Goal: Use online tool/utility: Utilize a website feature to perform a specific function

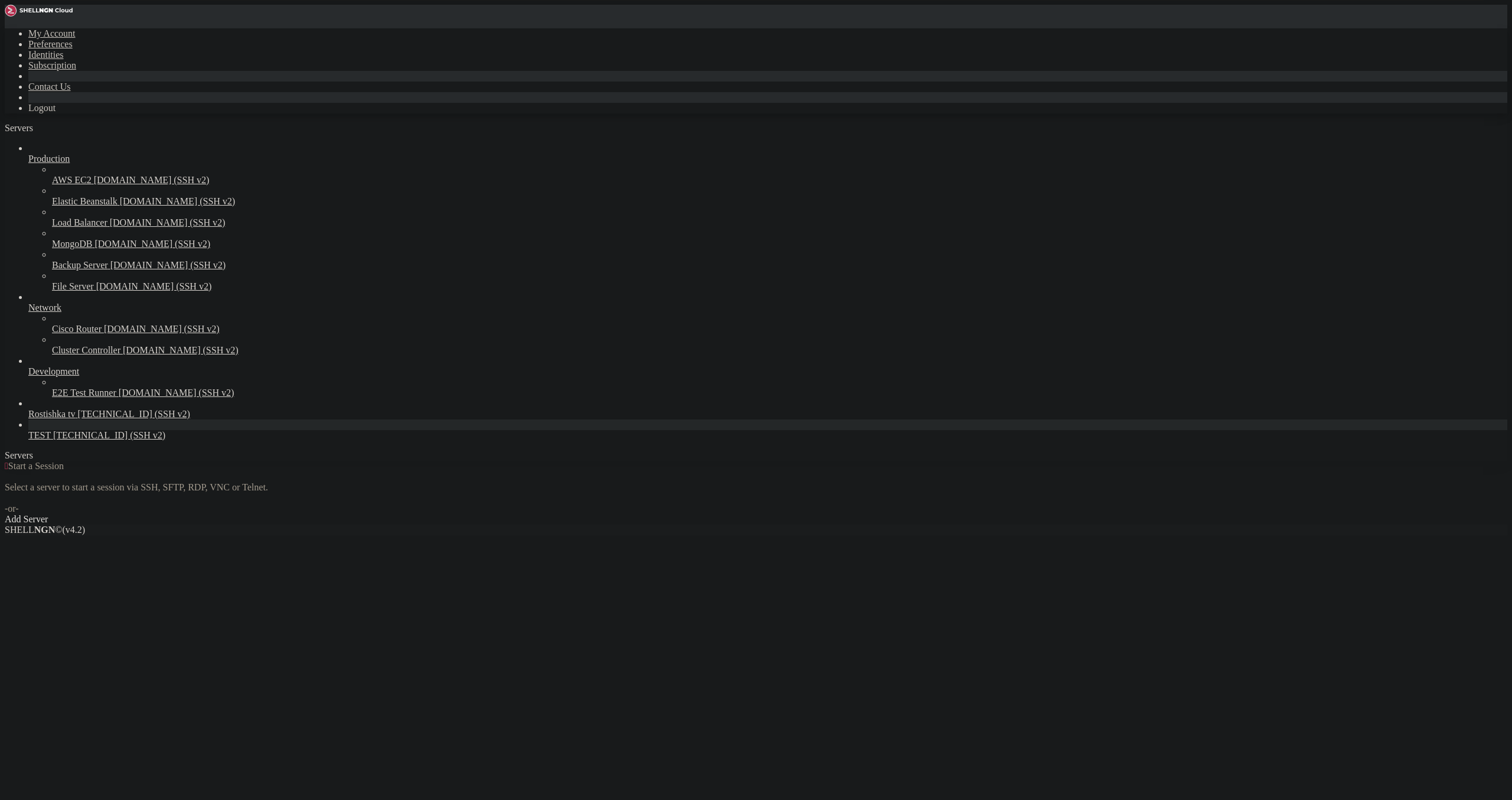
click at [56, 441] on link "TEST [TECHNICAL_ID] (SSH v2)" at bounding box center [769, 435] width 1480 height 11
click at [56, 441] on link "TEST [TECHNICAL_ID] (SSH v2)" at bounding box center [769, 435] width 1480 height 11
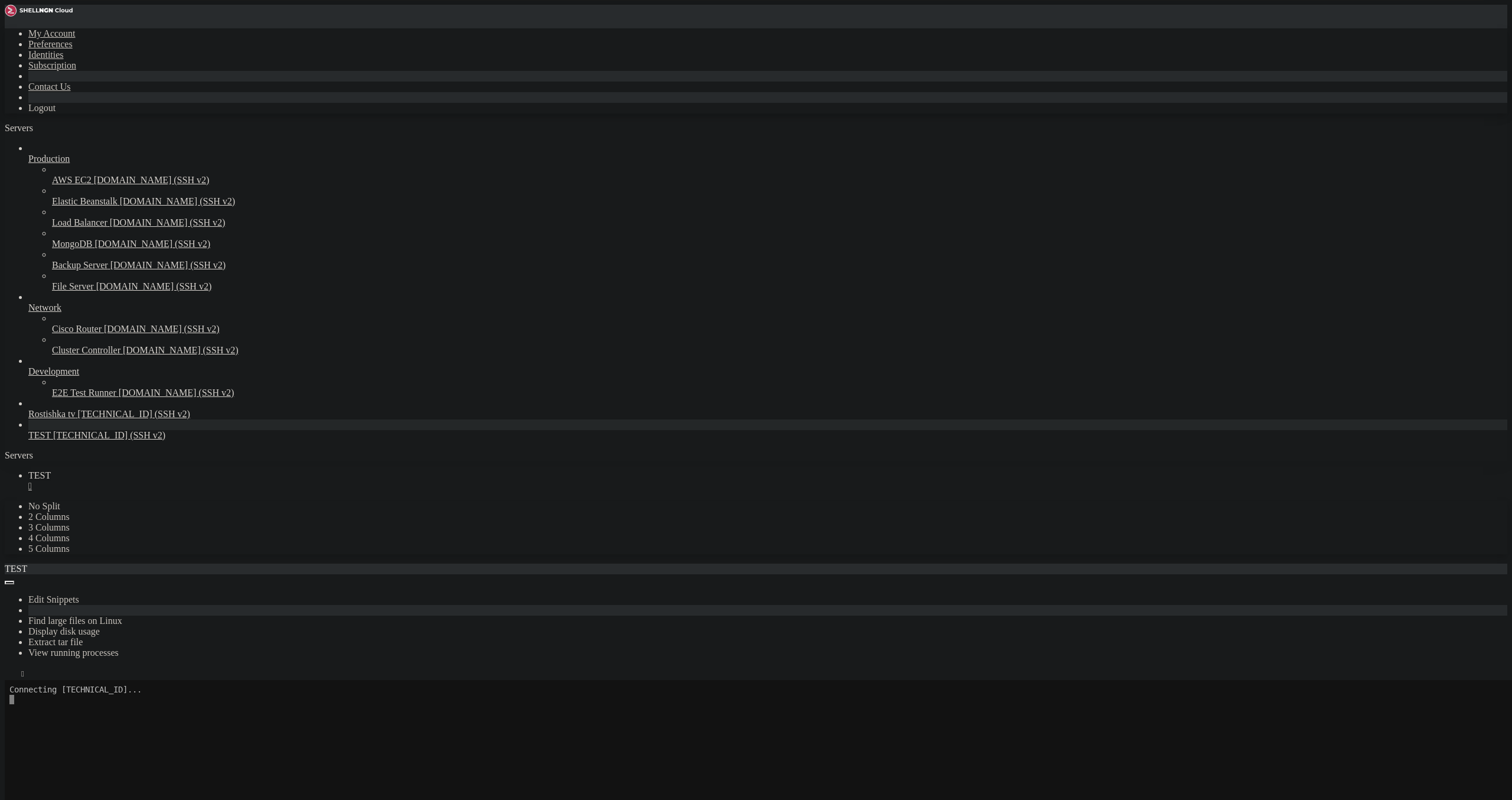
click at [199, 481] on div "" at bounding box center [769, 486] width 1480 height 11
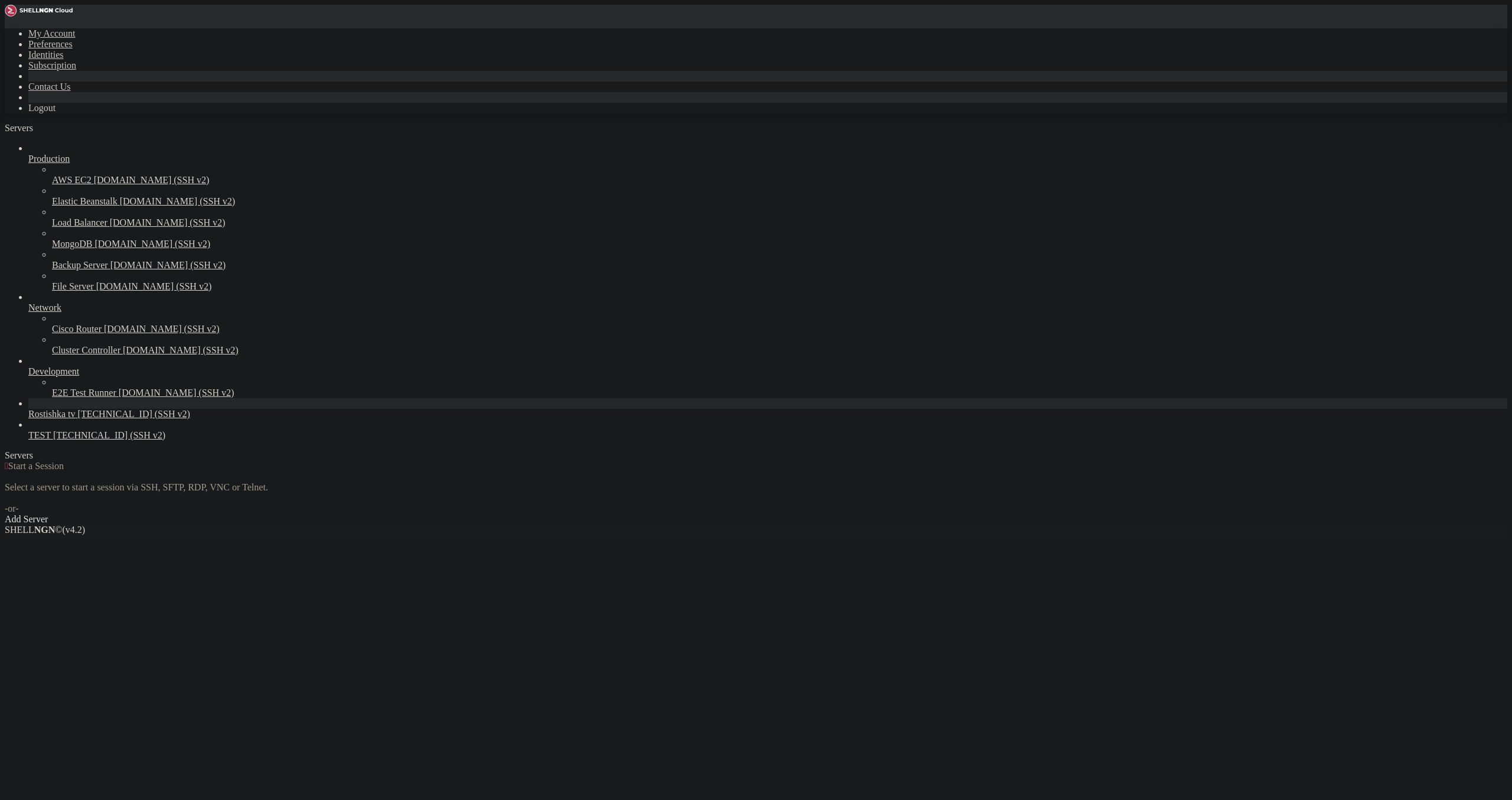
click at [75, 419] on span "Rostishka tv" at bounding box center [52, 413] width 47 height 10
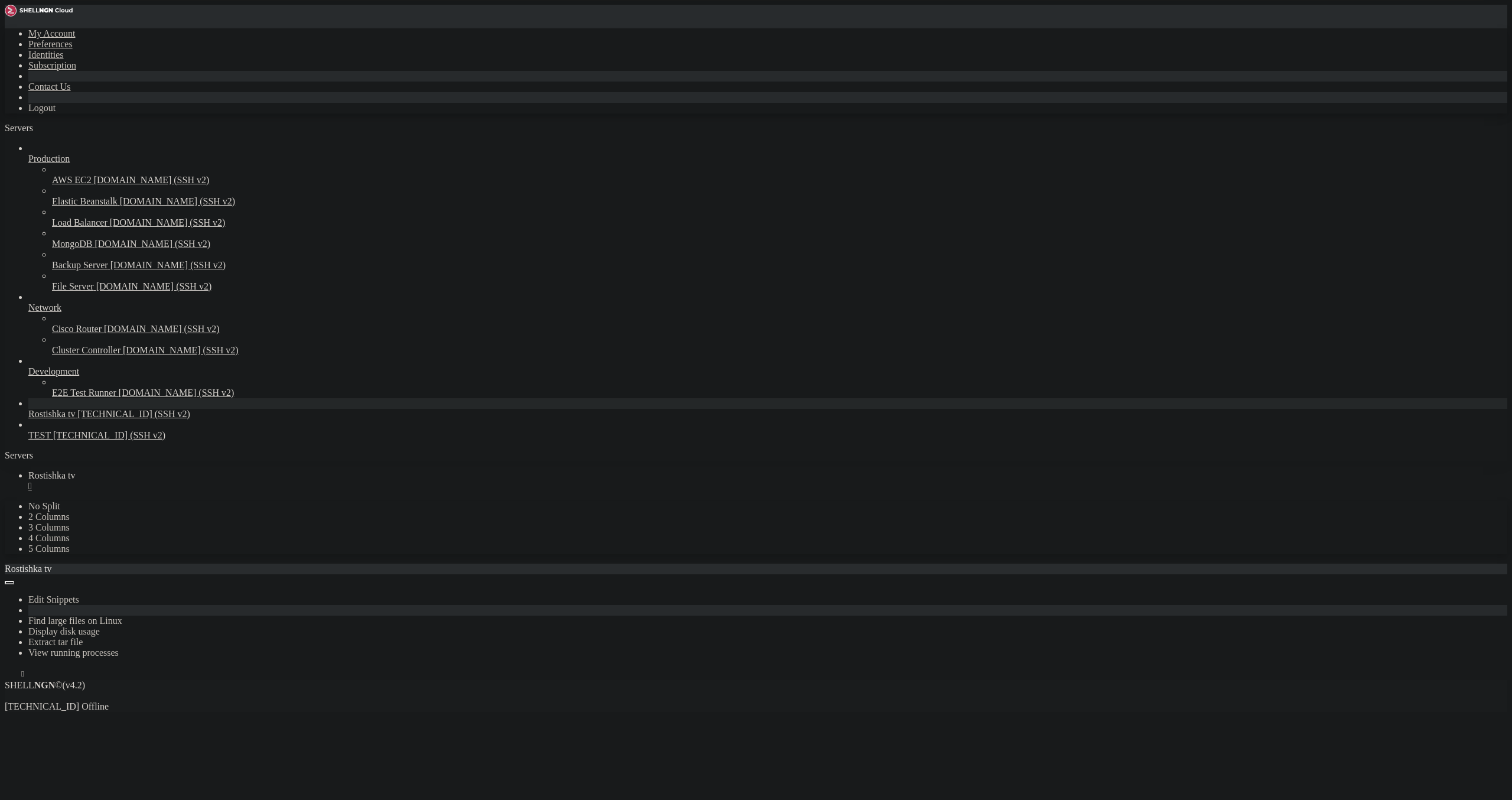
click at [110, 419] on link "Rostishka tv [TECHNICAL_ID] (SSH v2)" at bounding box center [769, 414] width 1480 height 11
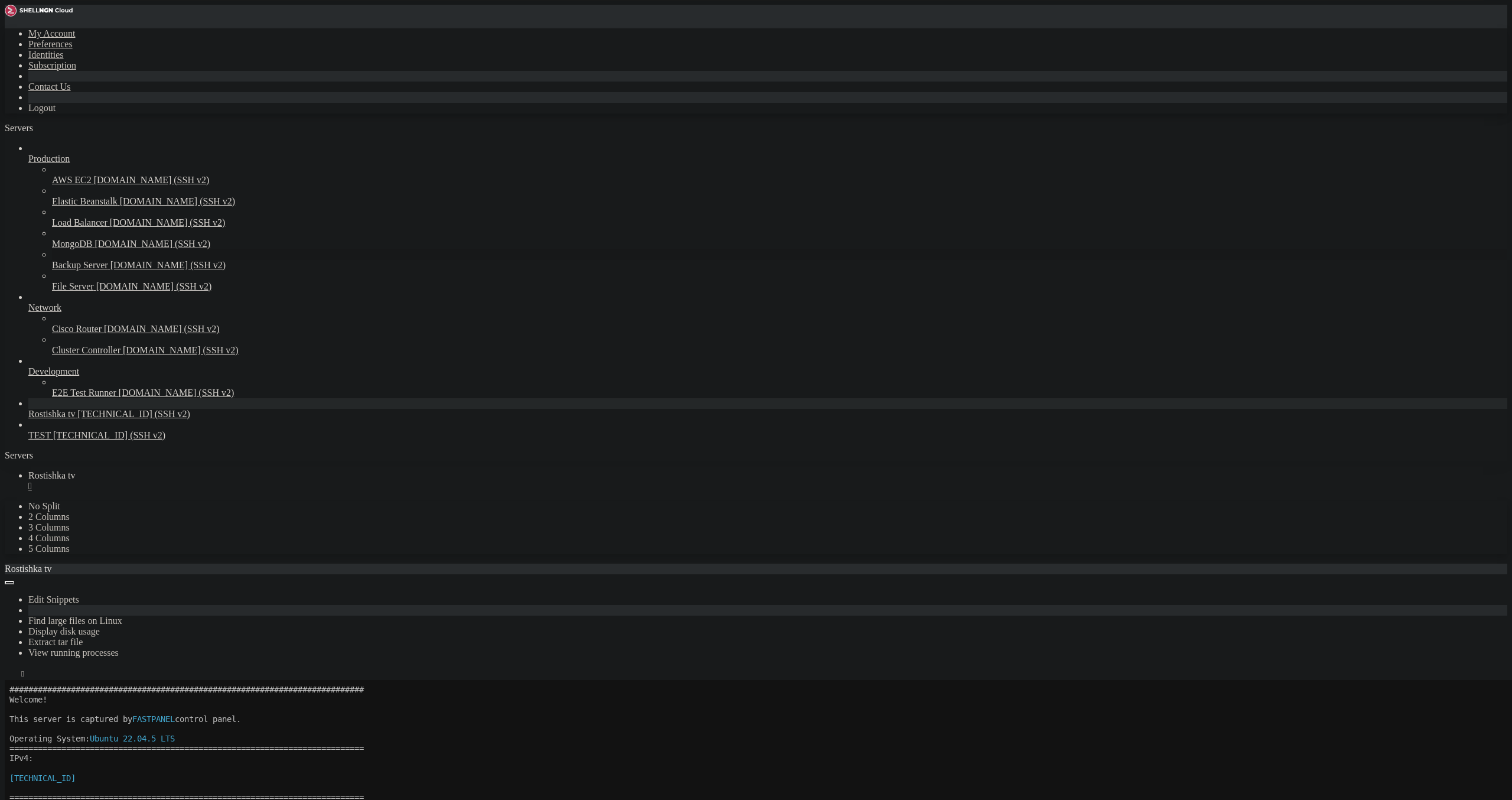
scroll to position [69, 0]
drag, startPoint x: 175, startPoint y: 930, endPoint x: 179, endPoint y: 938, distance: 8.9
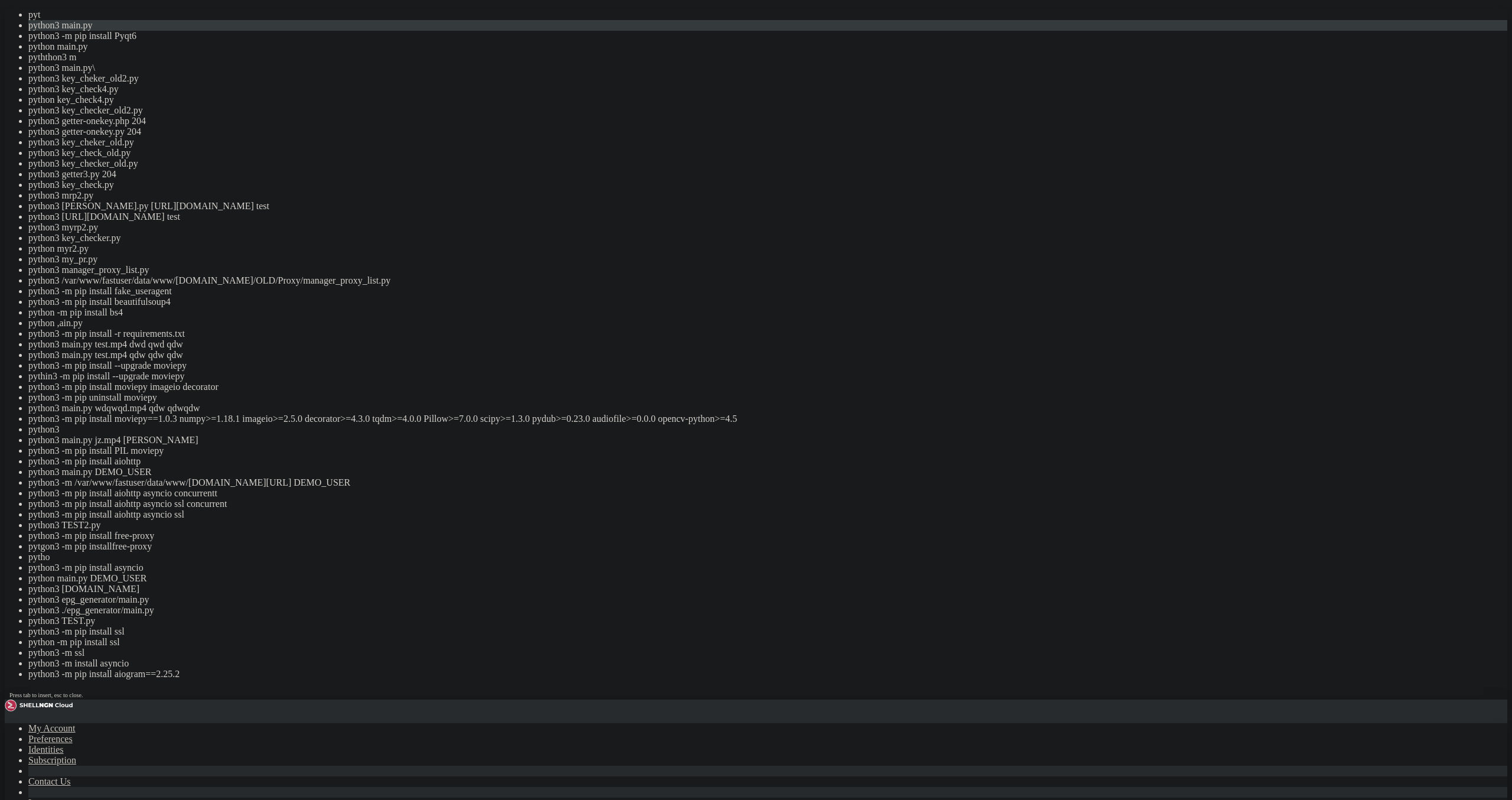
drag, startPoint x: 425, startPoint y: 473, endPoint x: 285, endPoint y: 417, distance: 150.8
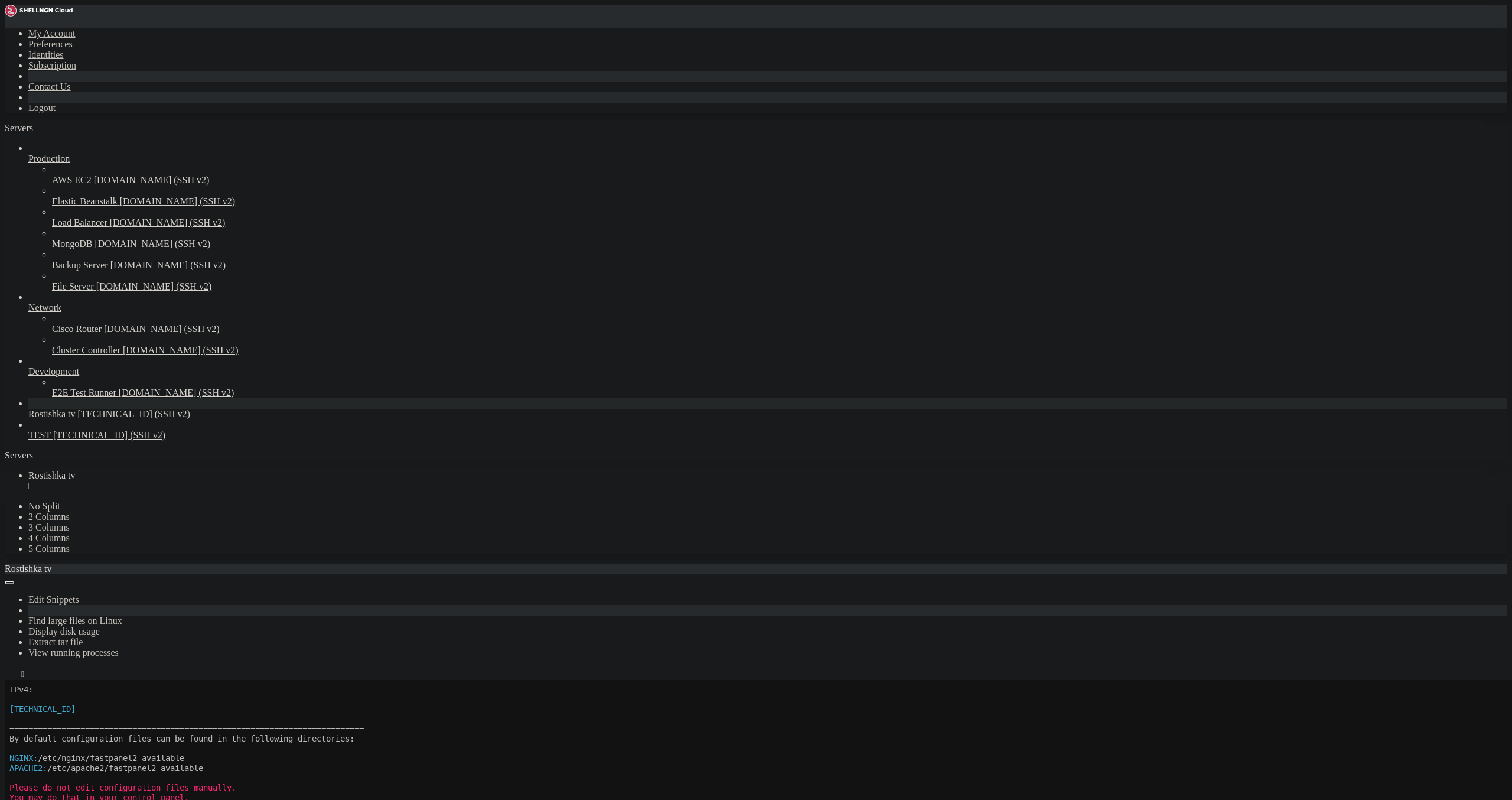
scroll to position [138, 0]
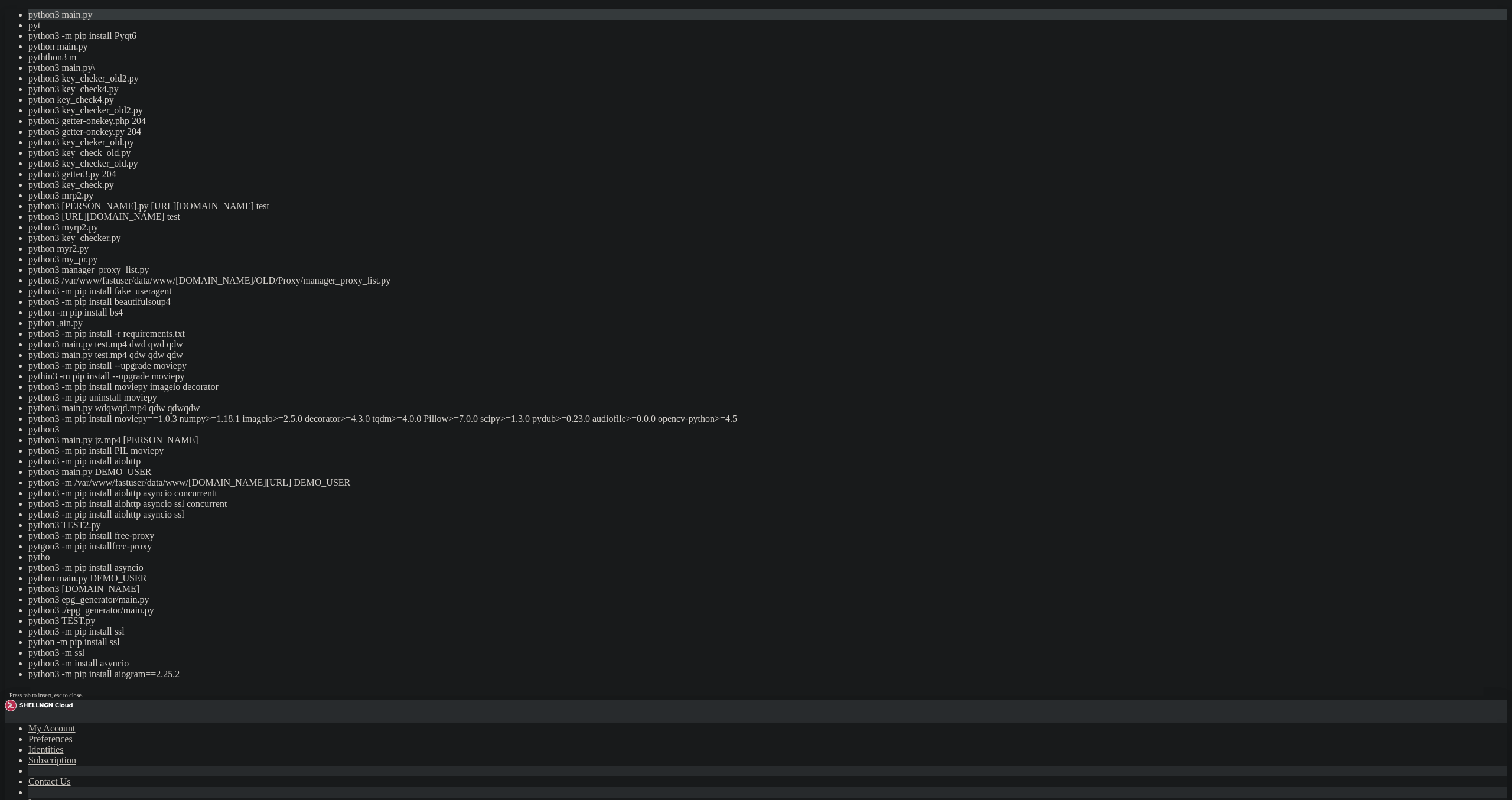
drag, startPoint x: 455, startPoint y: 643, endPoint x: 310, endPoint y: 581, distance: 157.7
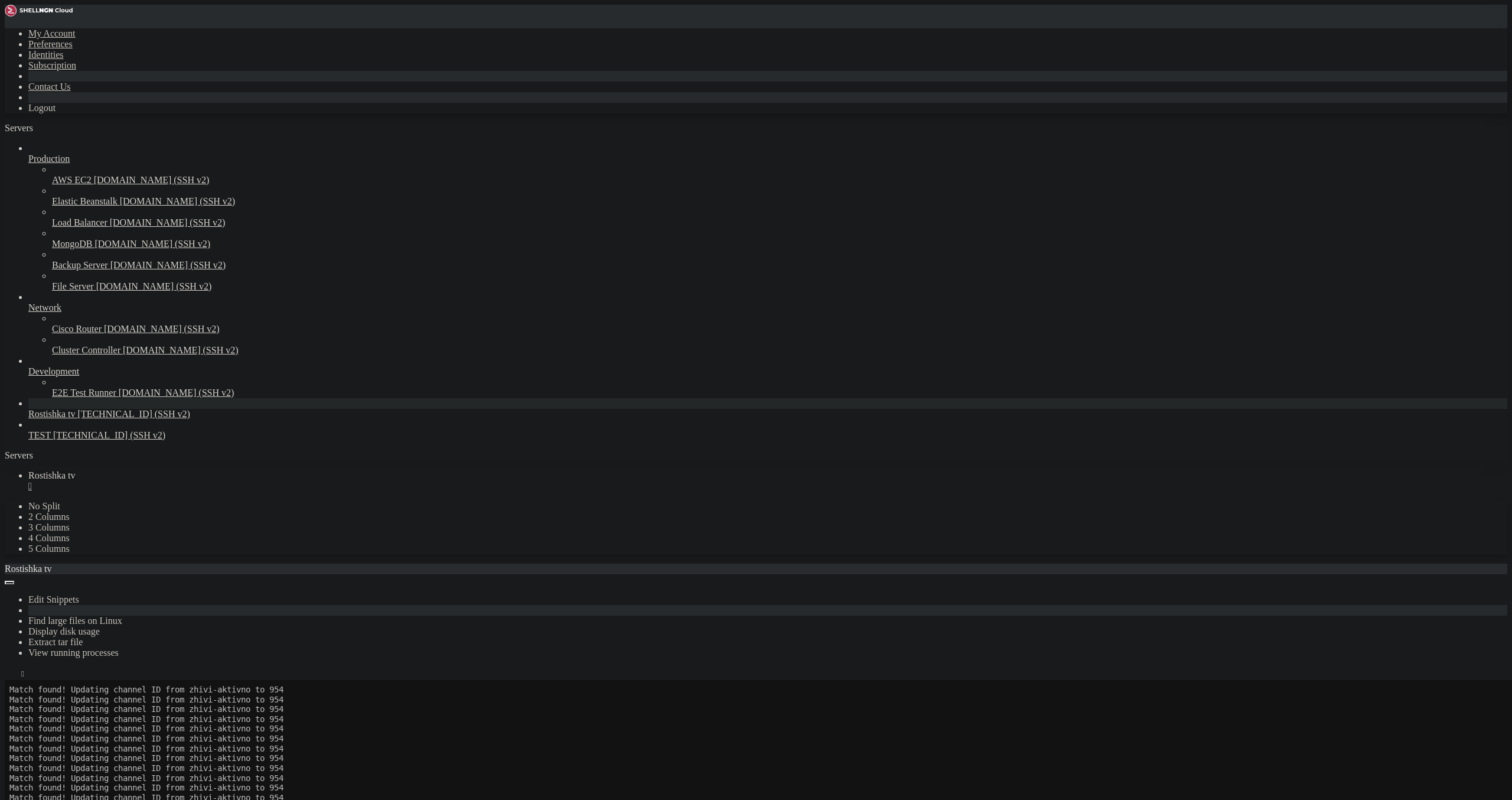
scroll to position [3143836, 0]
